Goal: Task Accomplishment & Management: Manage account settings

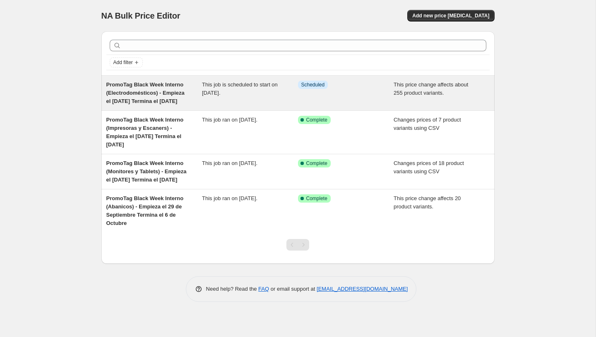
click at [420, 89] on div "This price change affects about 255 product variants." at bounding box center [441, 93] width 96 height 25
select select "pcap"
select select "no_change"
select select "not_equal"
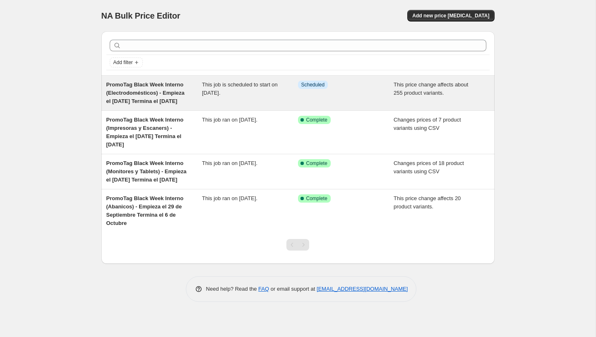
select select "not_equal"
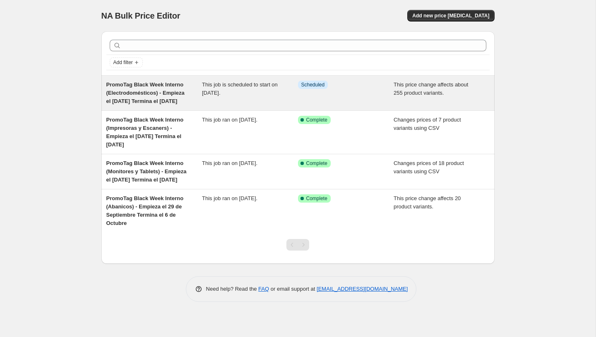
select select "not_equal"
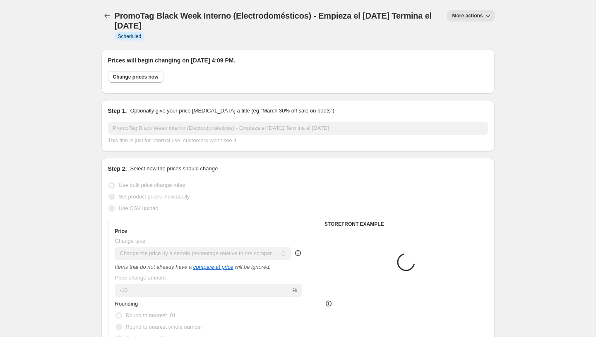
select select "collection"
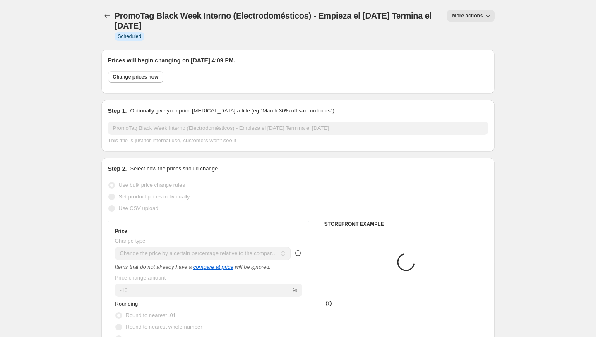
select select "collection"
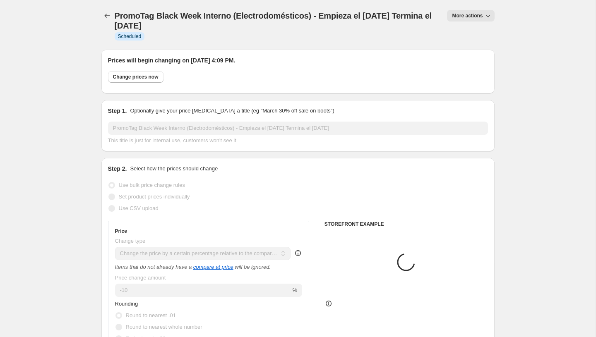
select select "collection"
click at [481, 15] on span "More actions" at bounding box center [467, 15] width 31 height 7
select select "tag"
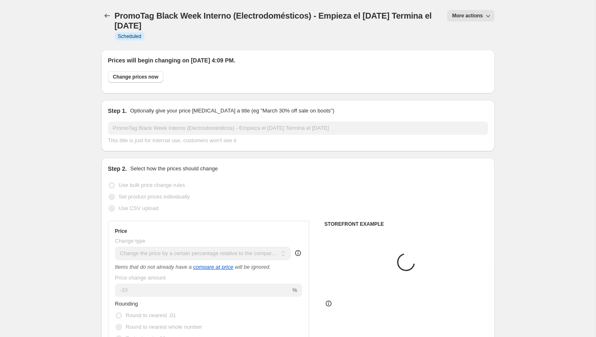
select select "tag"
select select "vendor"
select select "tag"
select select "product"
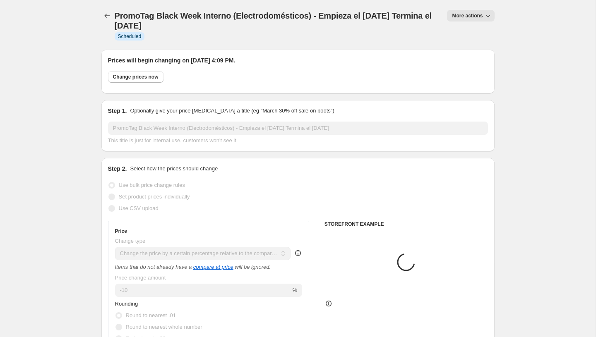
select select "vendor"
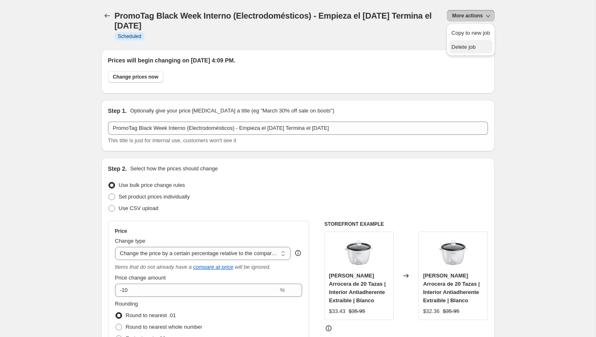
click at [466, 50] on span "Delete job" at bounding box center [470, 47] width 38 height 8
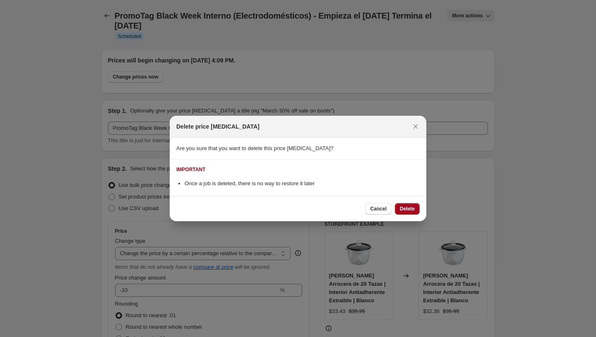
click at [410, 212] on span "Delete" at bounding box center [406, 209] width 15 height 7
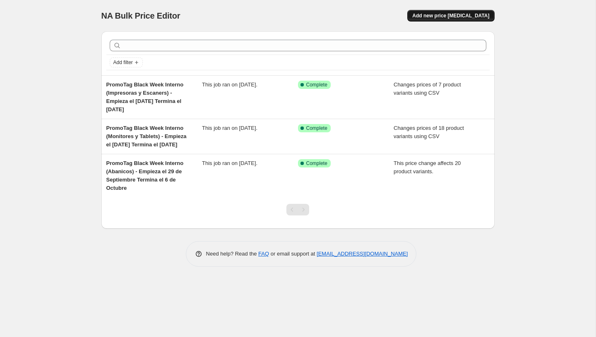
click at [474, 19] on span "Add new price [MEDICAL_DATA]" at bounding box center [450, 15] width 77 height 7
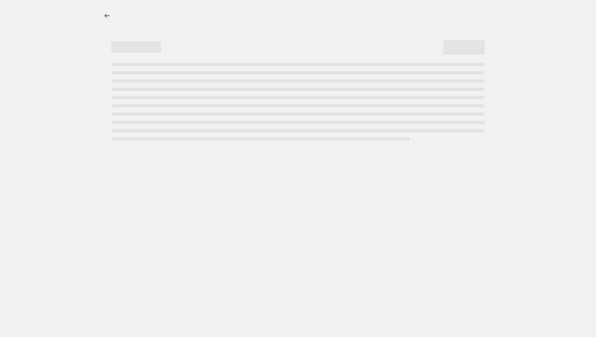
select select "percentage"
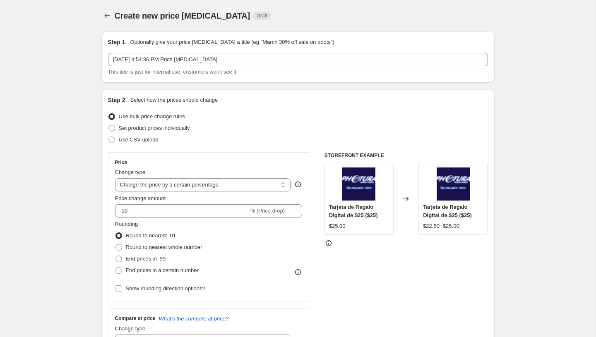
click at [105, 14] on icon "Price change jobs" at bounding box center [107, 16] width 8 height 8
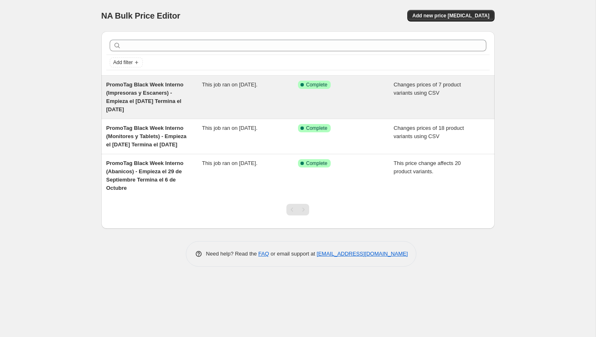
click at [213, 101] on div "This job ran on [DATE]." at bounding box center [250, 97] width 96 height 33
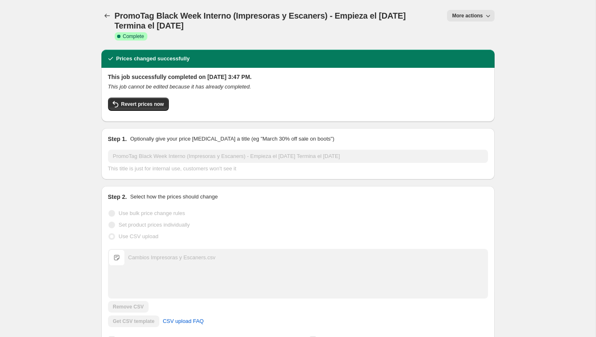
click at [467, 20] on button "More actions" at bounding box center [470, 16] width 47 height 12
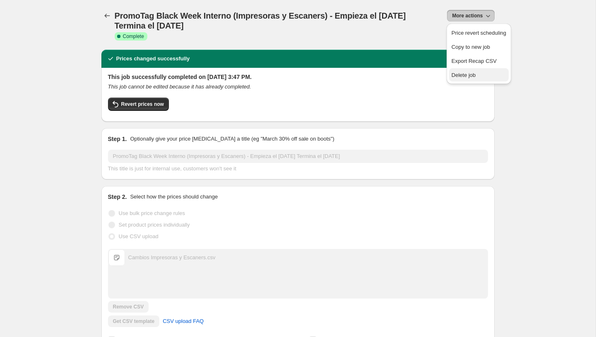
click at [461, 72] on span "Delete job" at bounding box center [463, 75] width 24 height 6
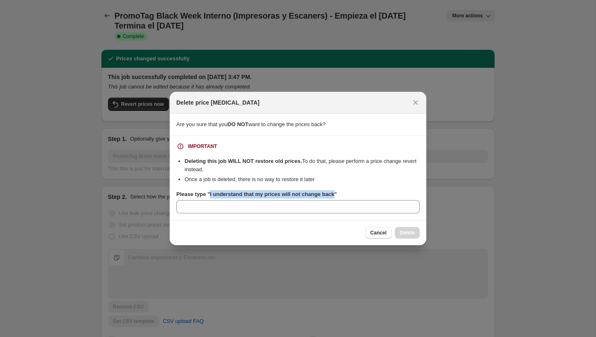
drag, startPoint x: 341, startPoint y: 195, endPoint x: 212, endPoint y: 195, distance: 129.0
click at [212, 195] on b "Please type "I understand that my prices will not change back"" at bounding box center [256, 194] width 160 height 6
copy b "I understand that my prices will not change back"
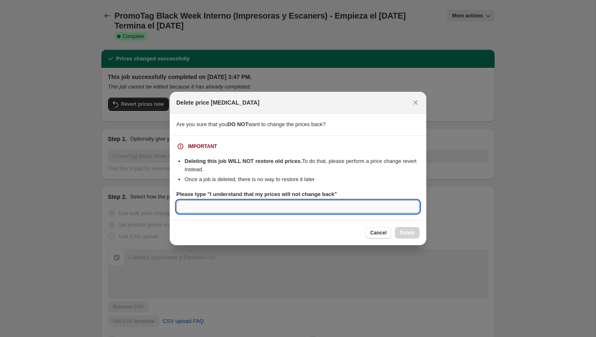
click at [210, 206] on input "Please type "I understand that my prices will not change back"" at bounding box center [297, 206] width 243 height 13
paste input "I understand that my prices will not change back"
type input "I understand that my prices will not change back"
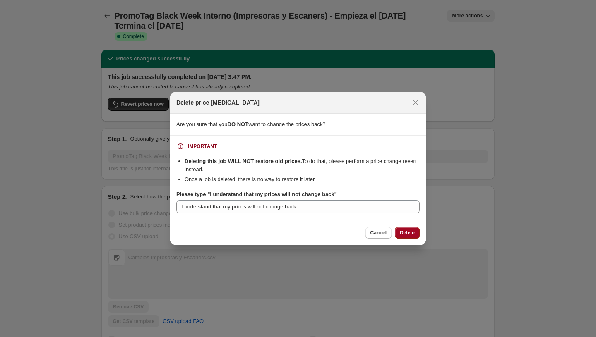
click at [416, 234] on button "Delete" at bounding box center [407, 233] width 25 height 12
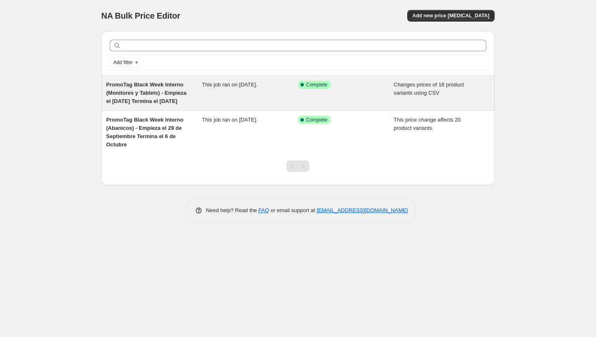
click at [352, 84] on div "Success Complete Complete" at bounding box center [340, 85] width 84 height 8
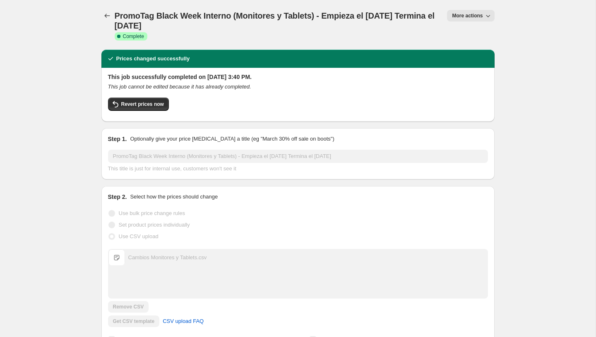
click at [470, 14] on span "More actions" at bounding box center [467, 15] width 31 height 7
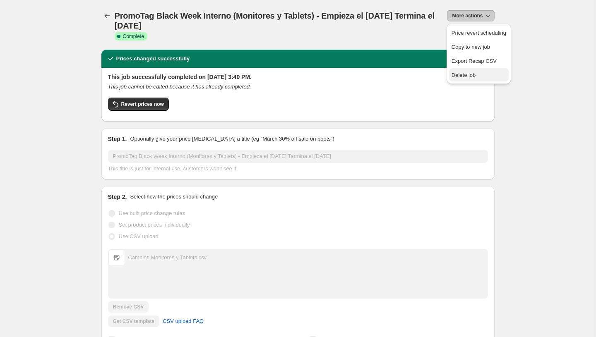
click at [463, 72] on span "Delete job" at bounding box center [463, 75] width 24 height 6
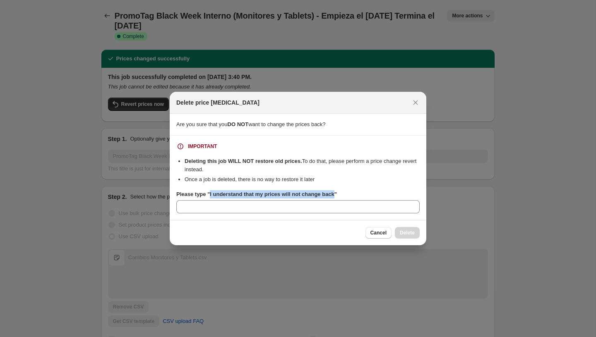
drag, startPoint x: 341, startPoint y: 195, endPoint x: 212, endPoint y: 194, distance: 129.0
click at [212, 194] on b "Please type "I understand that my prices will not change back"" at bounding box center [256, 194] width 160 height 6
copy b "I understand that my prices will not change back"
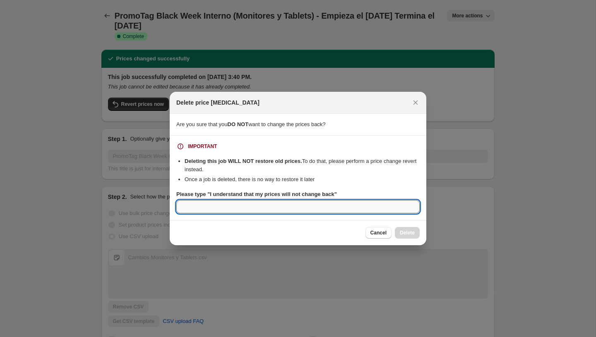
click at [211, 204] on input "Please type "I understand that my prices will not change back"" at bounding box center [297, 206] width 243 height 13
paste input "I understand that my prices will not change back"
type input "I understand that my prices will not change back"
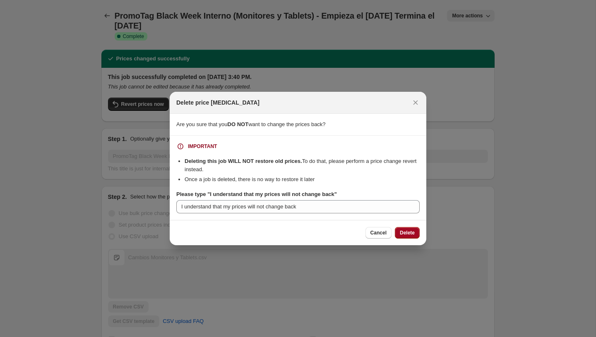
click at [408, 232] on span "Delete" at bounding box center [406, 233] width 15 height 7
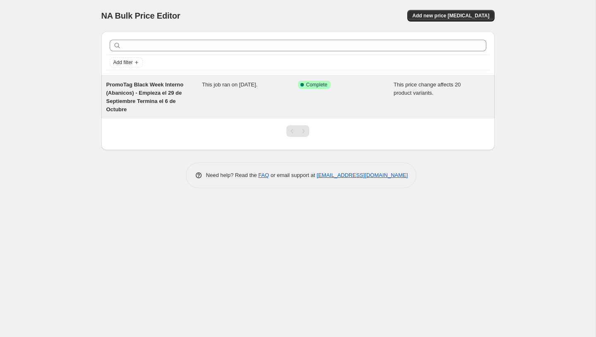
click at [423, 97] on div "This price change affects 20 product variants." at bounding box center [441, 97] width 96 height 33
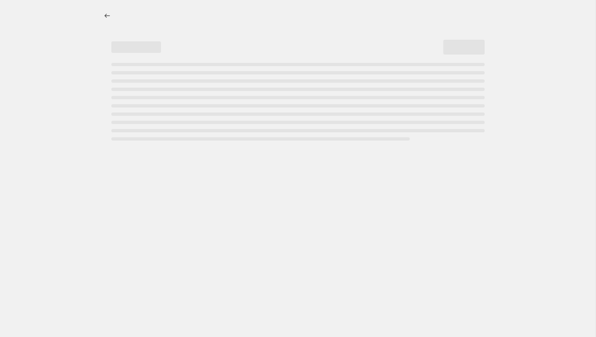
select select "pcap"
select select "product_type"
select select "product_status"
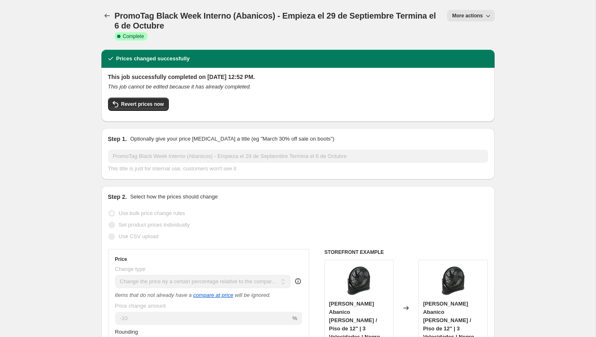
click at [462, 16] on span "More actions" at bounding box center [467, 15] width 31 height 7
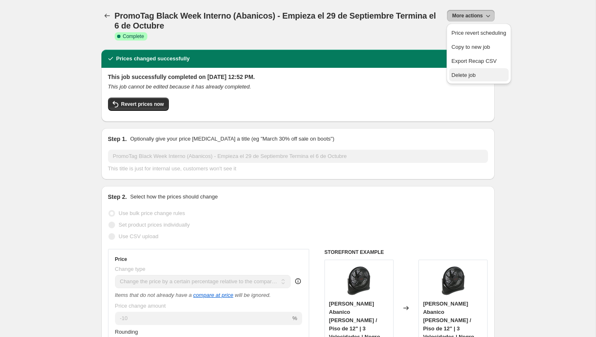
click at [459, 74] on span "Delete job" at bounding box center [463, 75] width 24 height 6
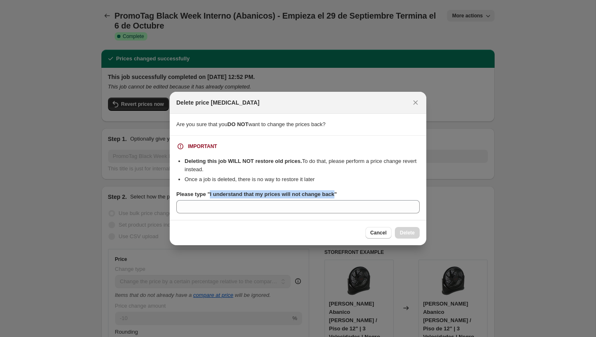
drag, startPoint x: 341, startPoint y: 196, endPoint x: 211, endPoint y: 197, distance: 129.9
click at [211, 197] on b "Please type "I understand that my prices will not change back"" at bounding box center [256, 194] width 160 height 6
copy b "I understand that my prices will not change back"
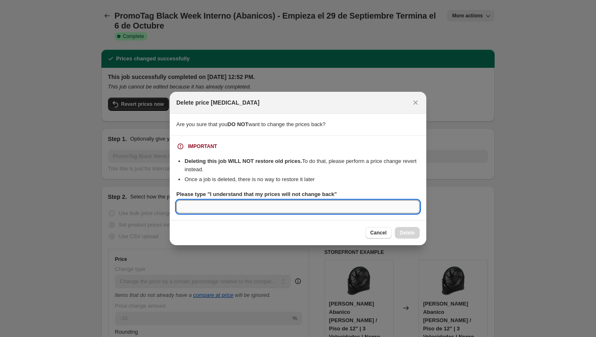
click at [211, 205] on input "Please type "I understand that my prices will not change back"" at bounding box center [297, 206] width 243 height 13
paste input "I understand that my prices will not change back"
type input "I understand that my prices will not change back"
click at [399, 230] on span "Delete" at bounding box center [406, 233] width 15 height 7
